Goal: Feedback & Contribution: Leave review/rating

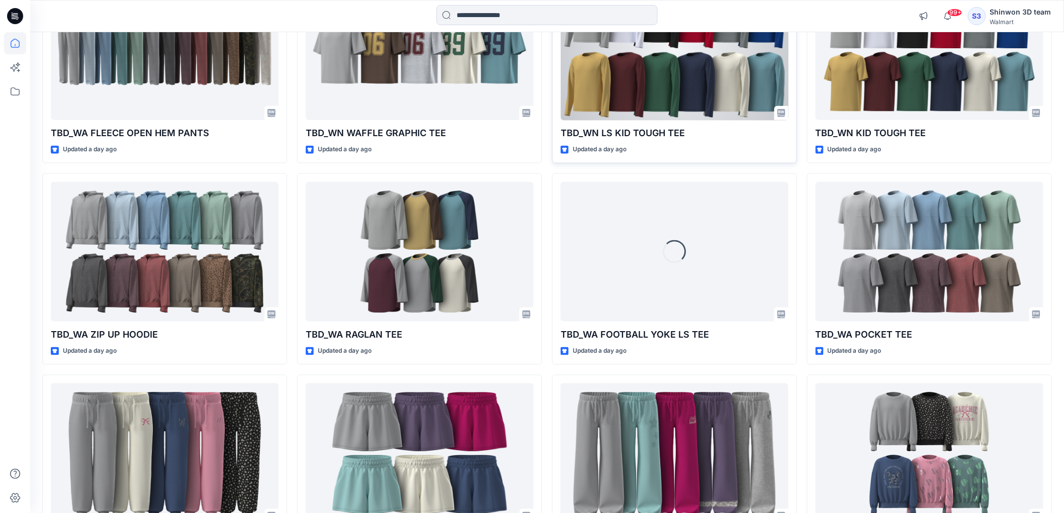
scroll to position [2085, 0]
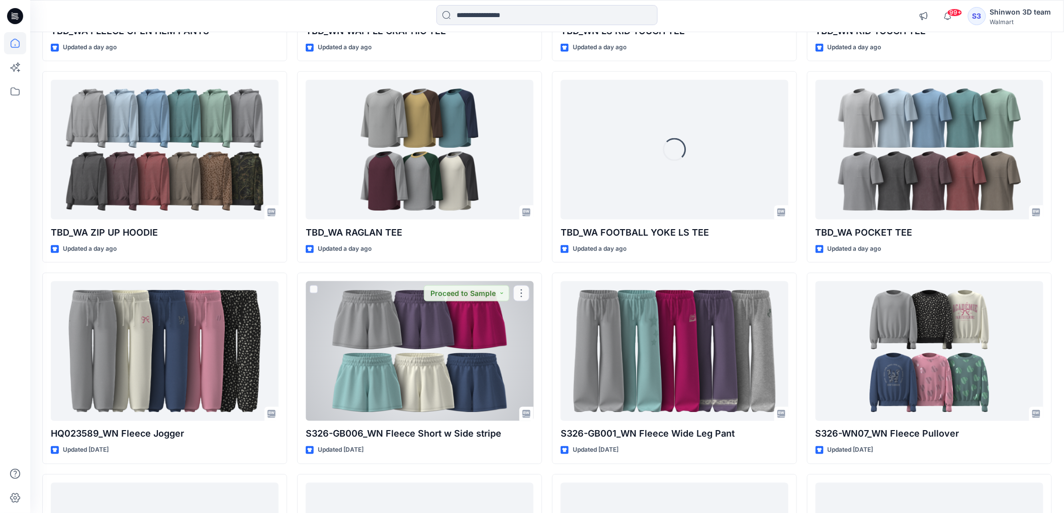
click at [469, 326] on div at bounding box center [420, 352] width 228 height 140
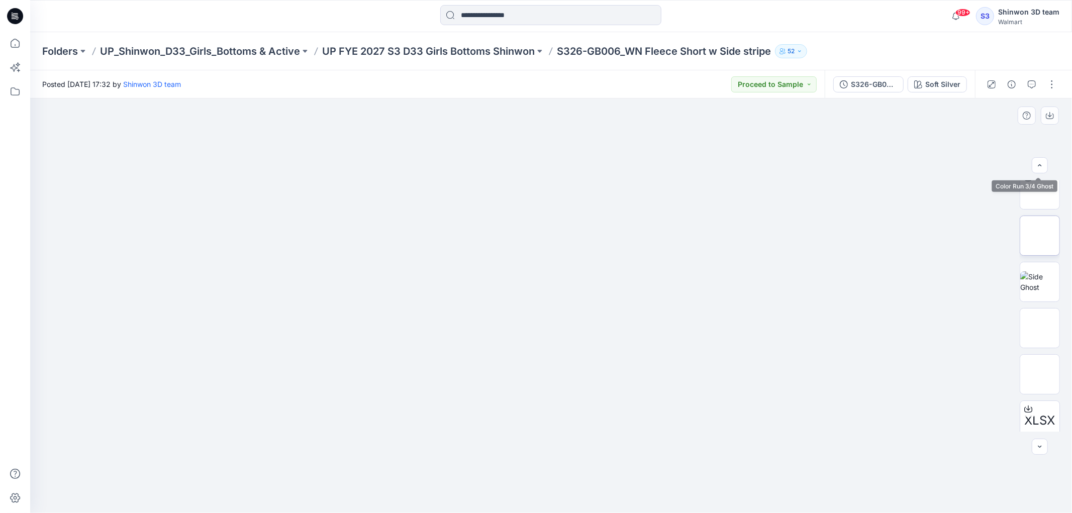
scroll to position [158, 0]
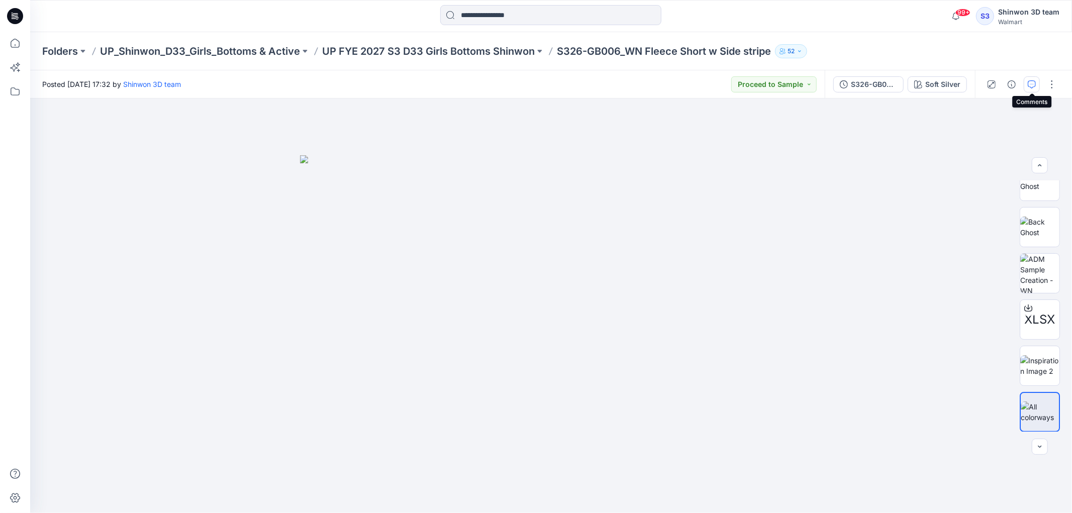
click at [1034, 81] on icon "button" at bounding box center [1032, 84] width 8 height 8
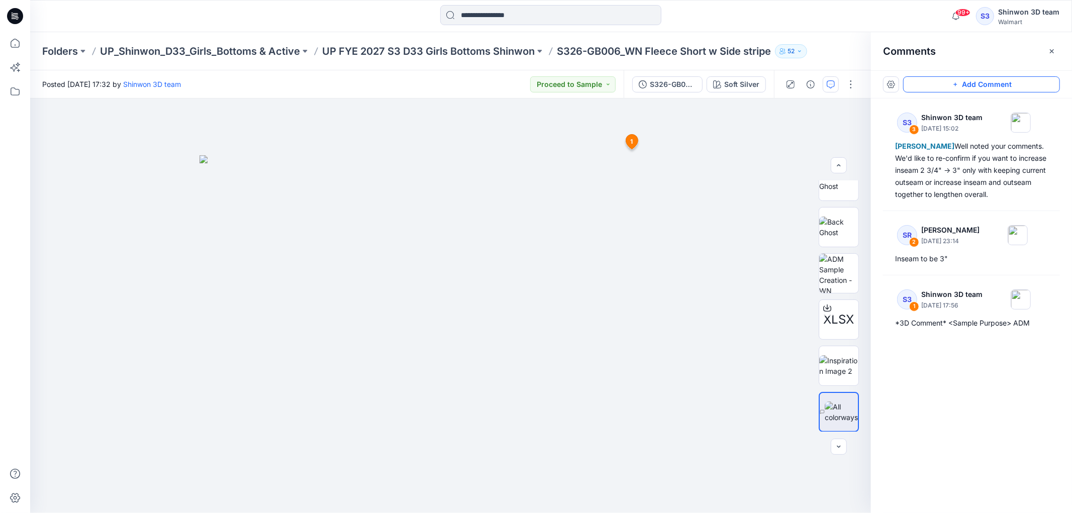
click at [968, 84] on button "Add Comment" at bounding box center [981, 84] width 157 height 16
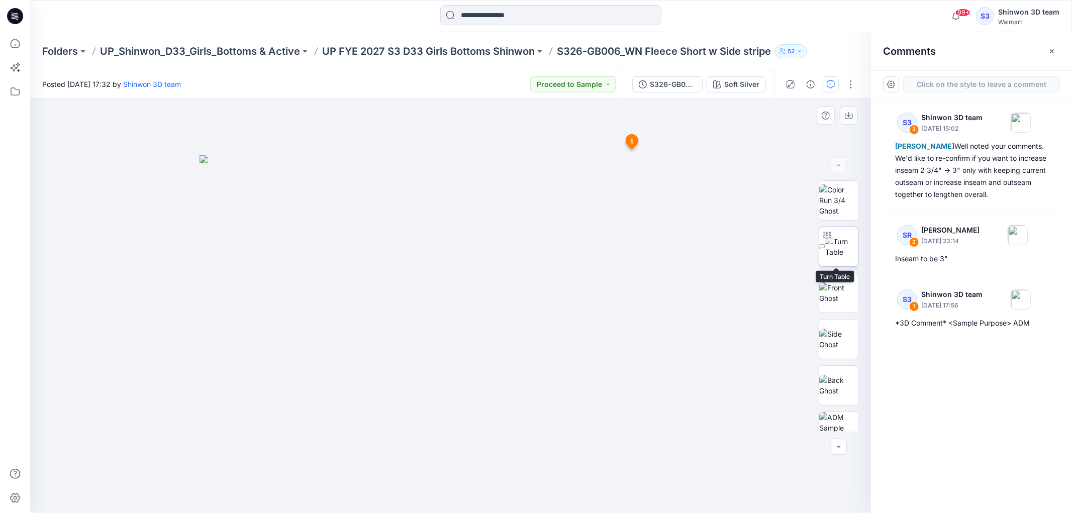
click at [831, 243] on img at bounding box center [842, 246] width 33 height 21
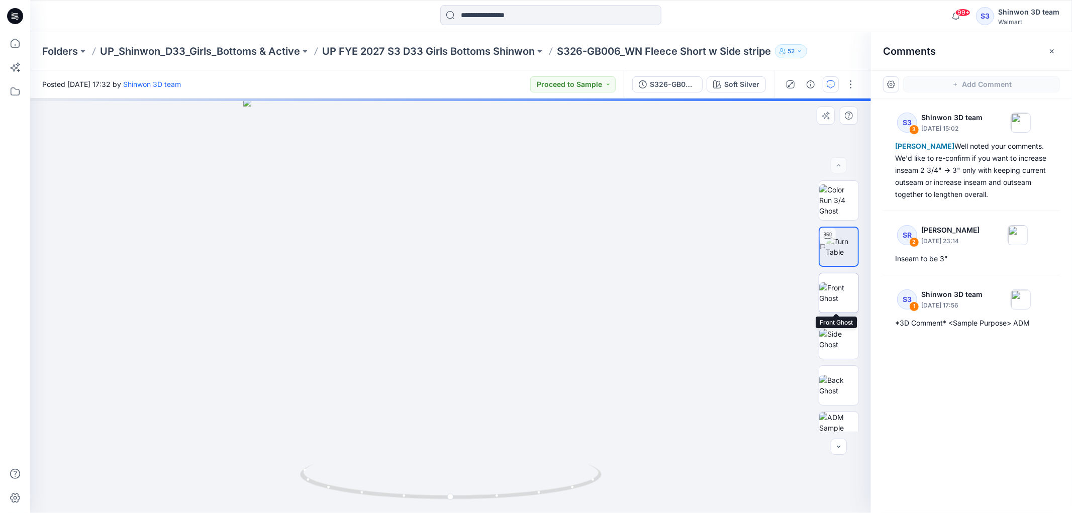
click at [833, 283] on img at bounding box center [839, 293] width 39 height 21
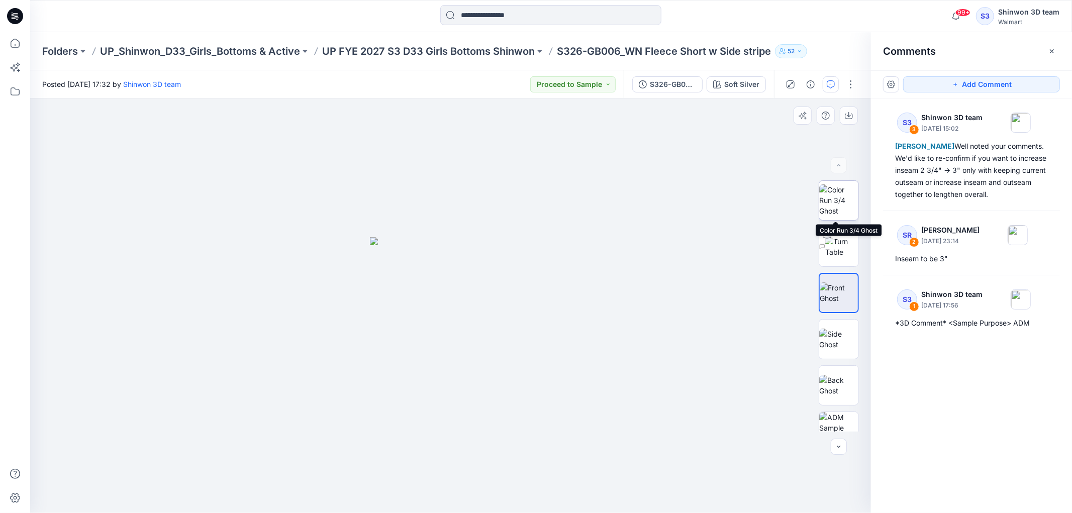
click at [838, 194] on img at bounding box center [839, 201] width 39 height 32
click at [948, 81] on button "Add Comment" at bounding box center [981, 84] width 157 height 16
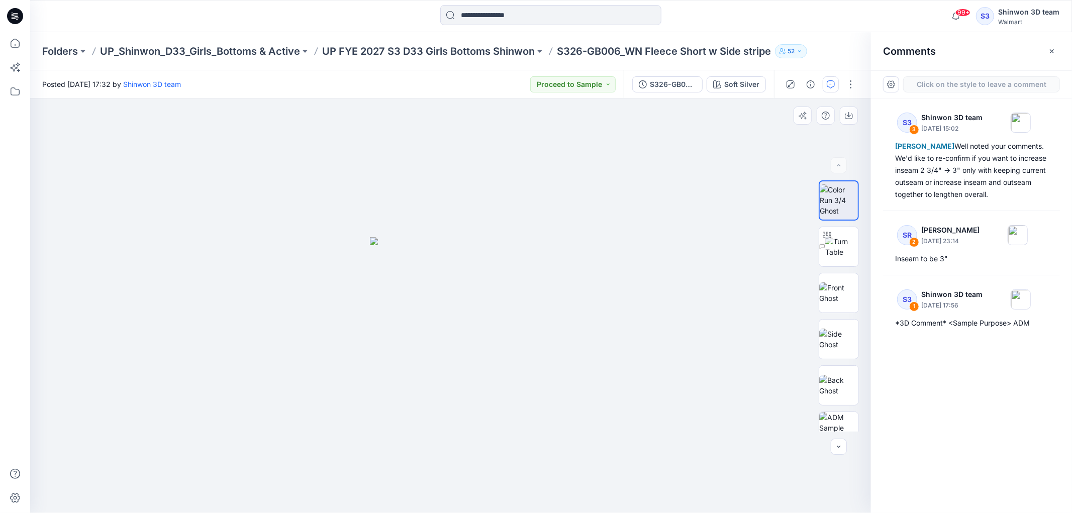
click at [614, 242] on div "4" at bounding box center [450, 306] width 841 height 415
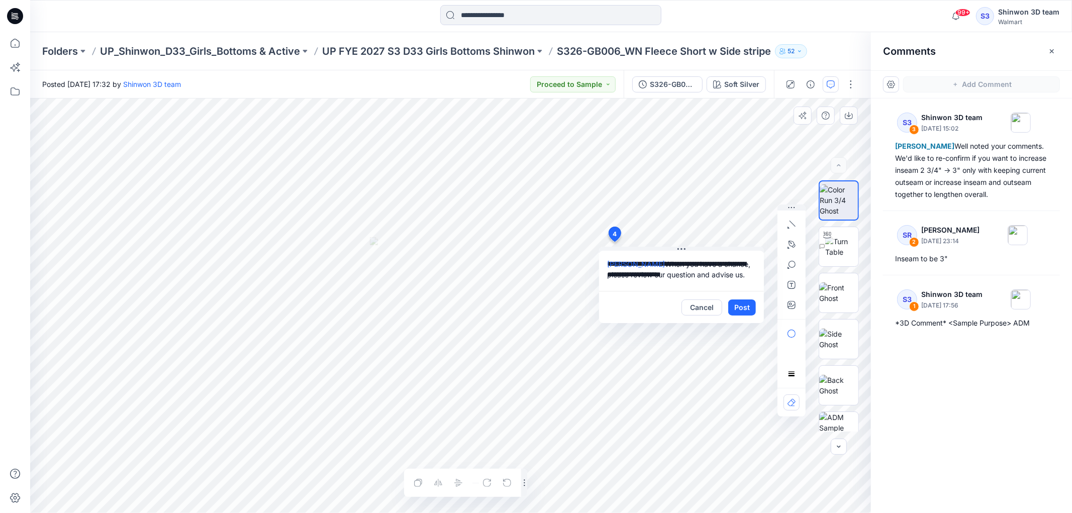
drag, startPoint x: 701, startPoint y: 255, endPoint x: 725, endPoint y: 274, distance: 30.1
click at [725, 274] on textarea "**********" at bounding box center [681, 271] width 165 height 40
click at [734, 275] on textarea "**********" at bounding box center [681, 271] width 165 height 40
type textarea "**********"
click at [745, 305] on button "Post" at bounding box center [743, 308] width 28 height 16
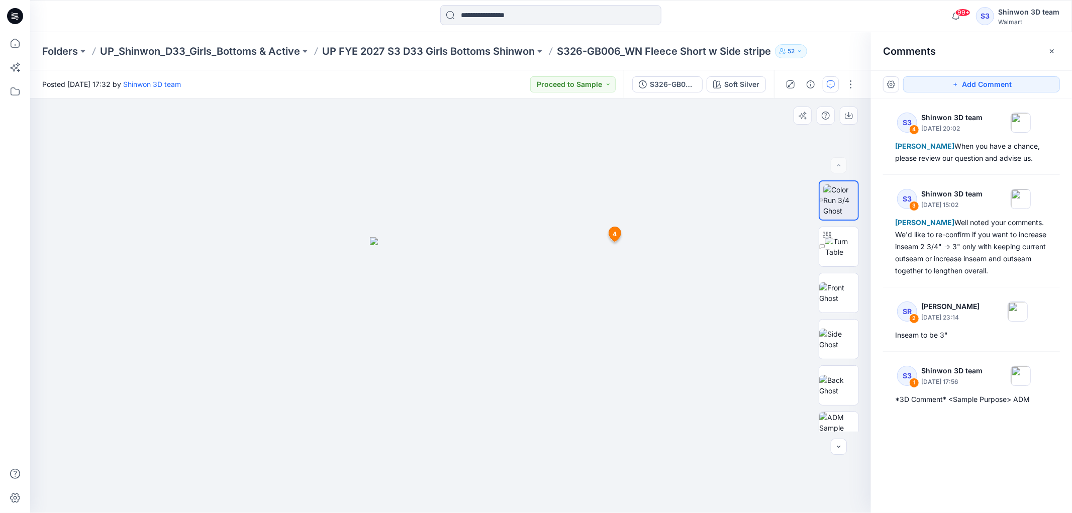
click at [151, 370] on div at bounding box center [450, 306] width 841 height 415
